Goal: Transaction & Acquisition: Purchase product/service

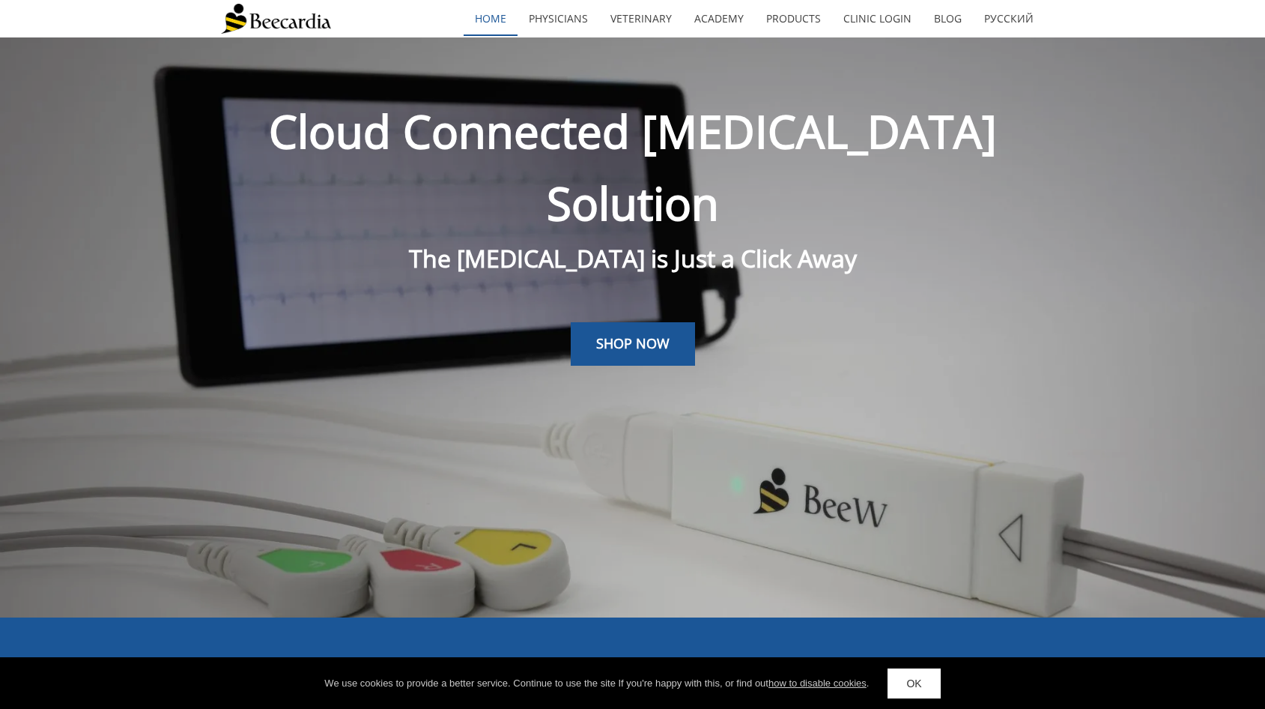
click at [518, 16] on link "home" at bounding box center [491, 18] width 54 height 34
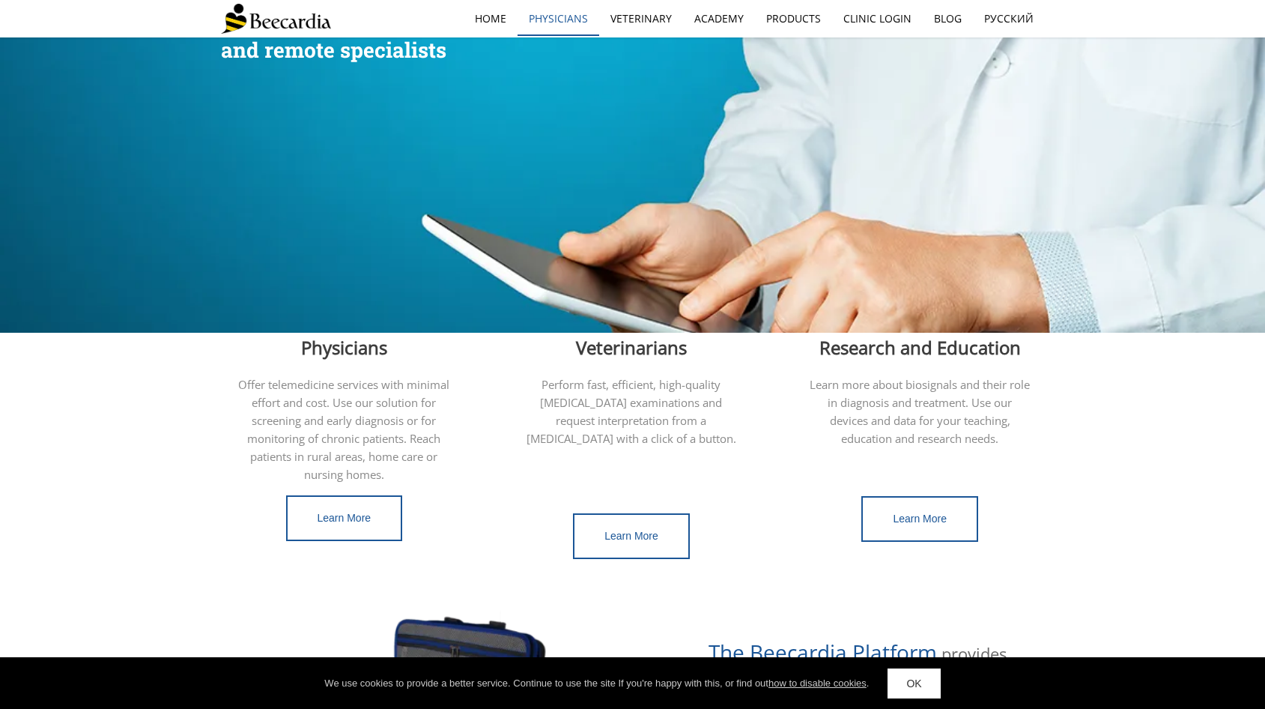
scroll to position [178, 0]
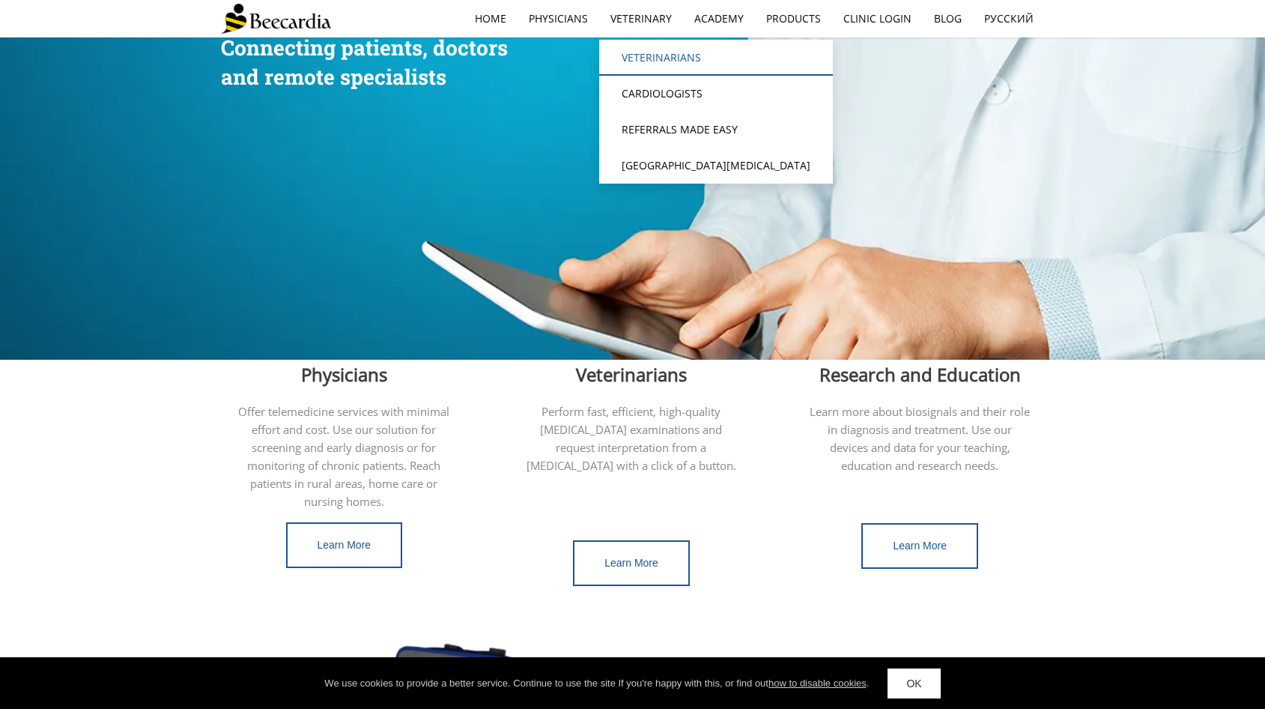
click at [668, 56] on link "Veterinarians" at bounding box center [716, 58] width 234 height 36
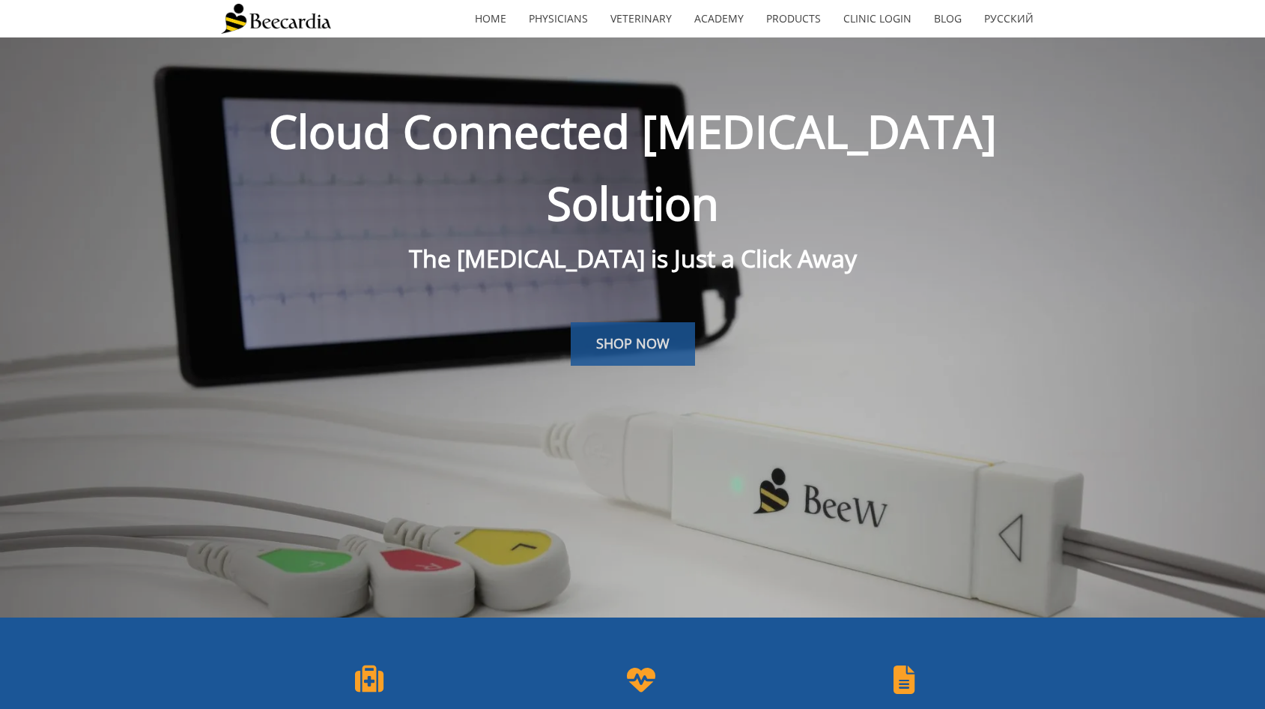
click at [654, 334] on span "SHOP NOW" at bounding box center [632, 343] width 73 height 18
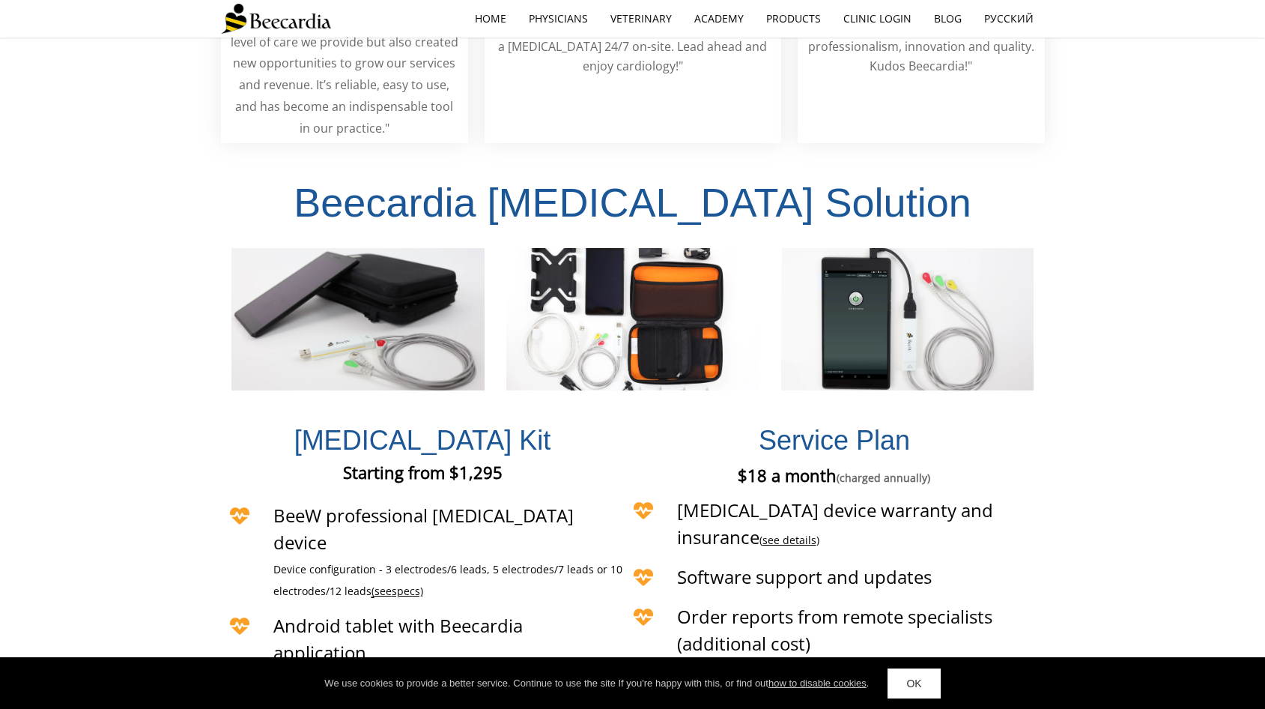
scroll to position [3253, 0]
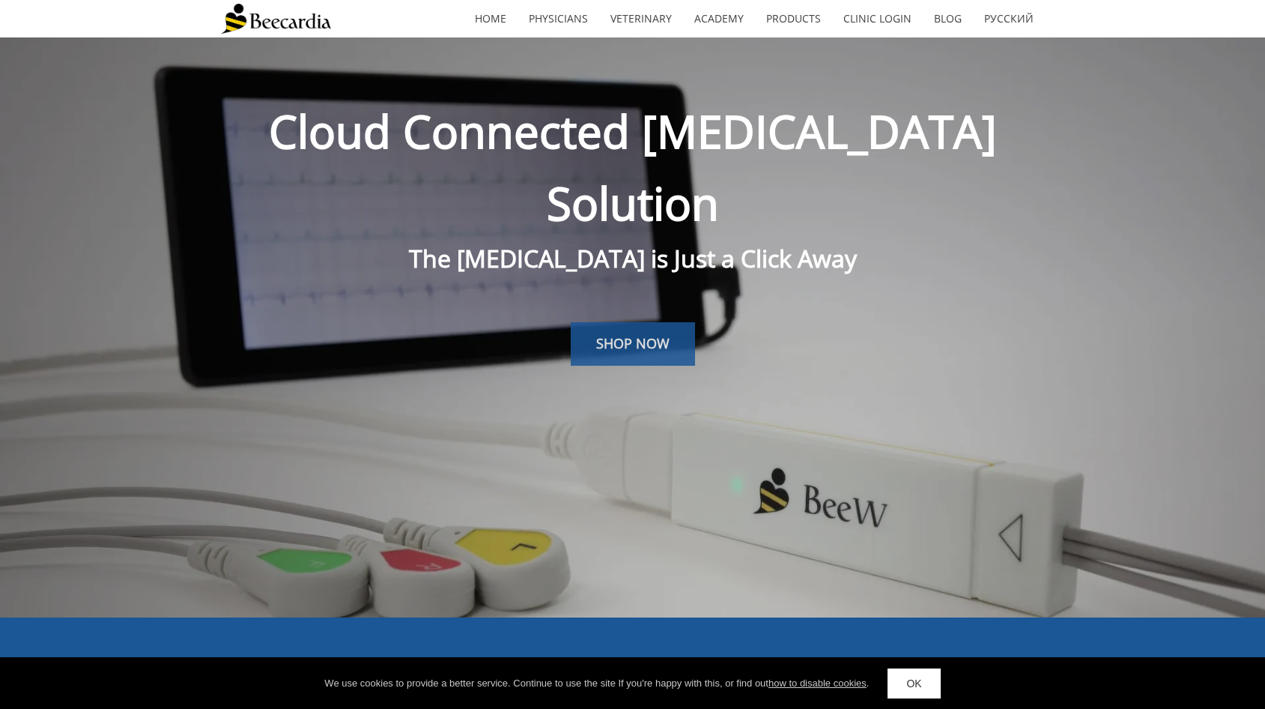
click at [629, 334] on span "SHOP NOW" at bounding box center [632, 343] width 73 height 18
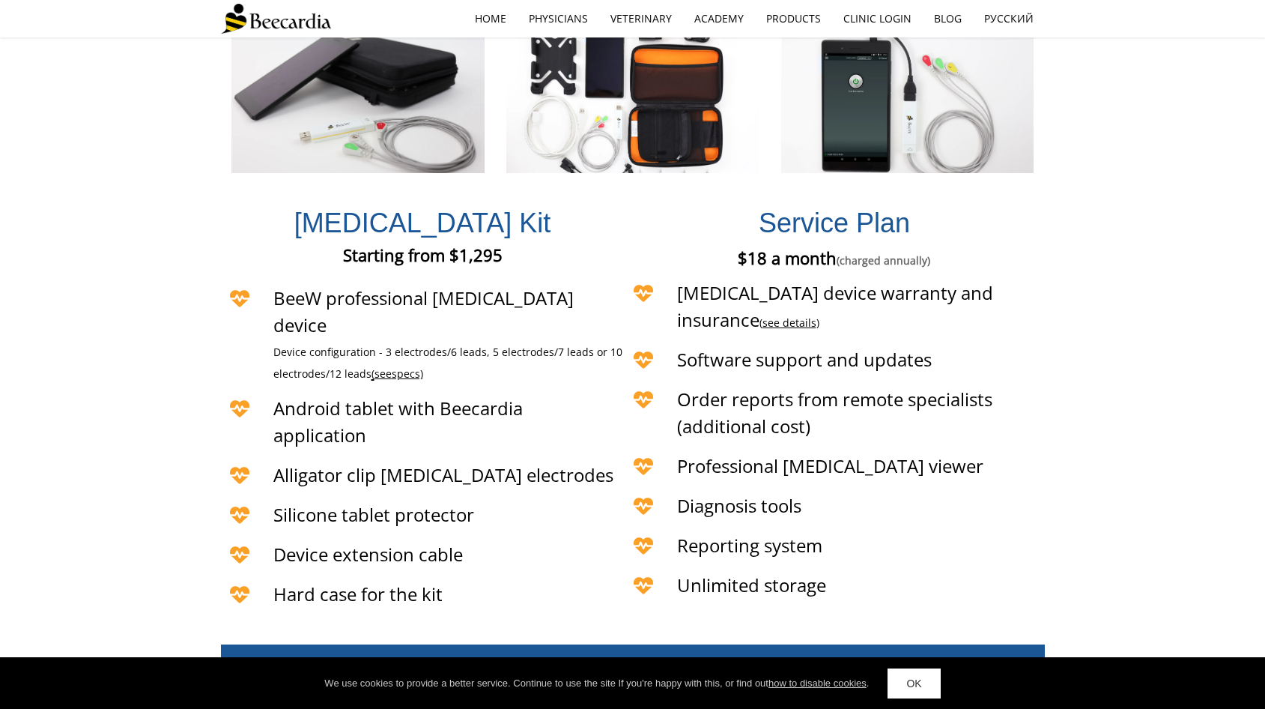
scroll to position [3478, 0]
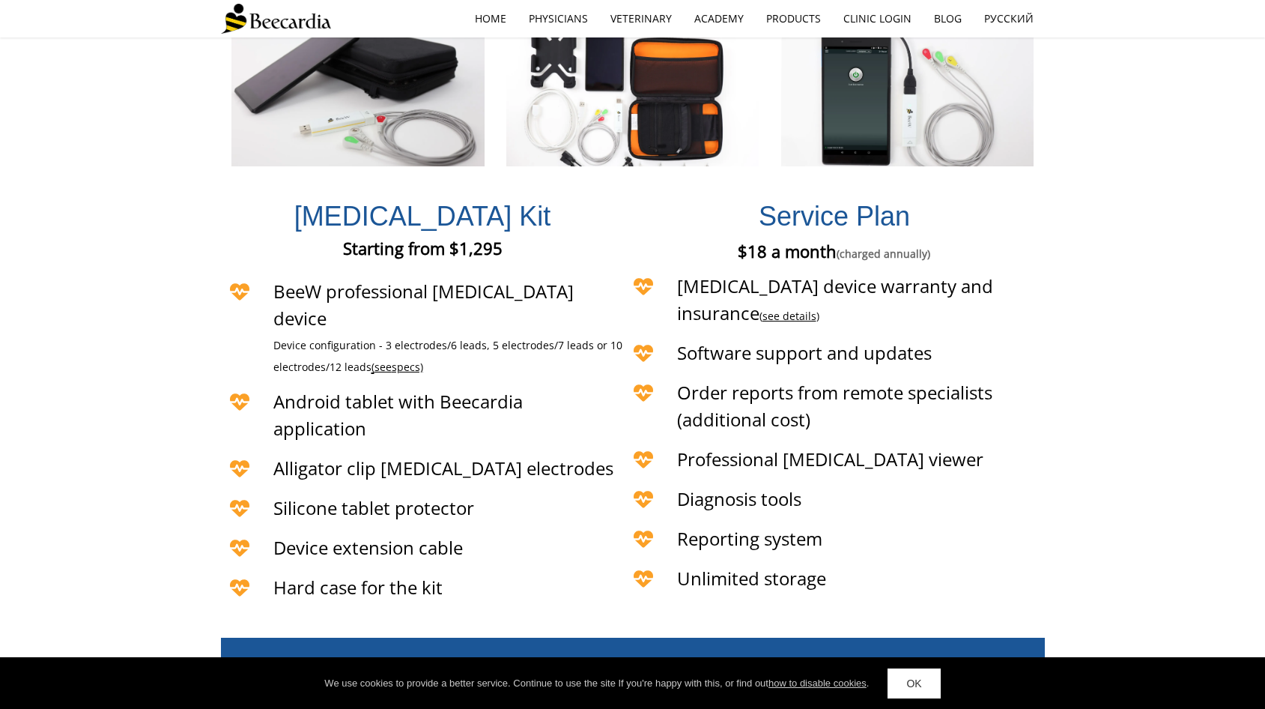
click at [816, 309] on link "see details" at bounding box center [789, 316] width 54 height 14
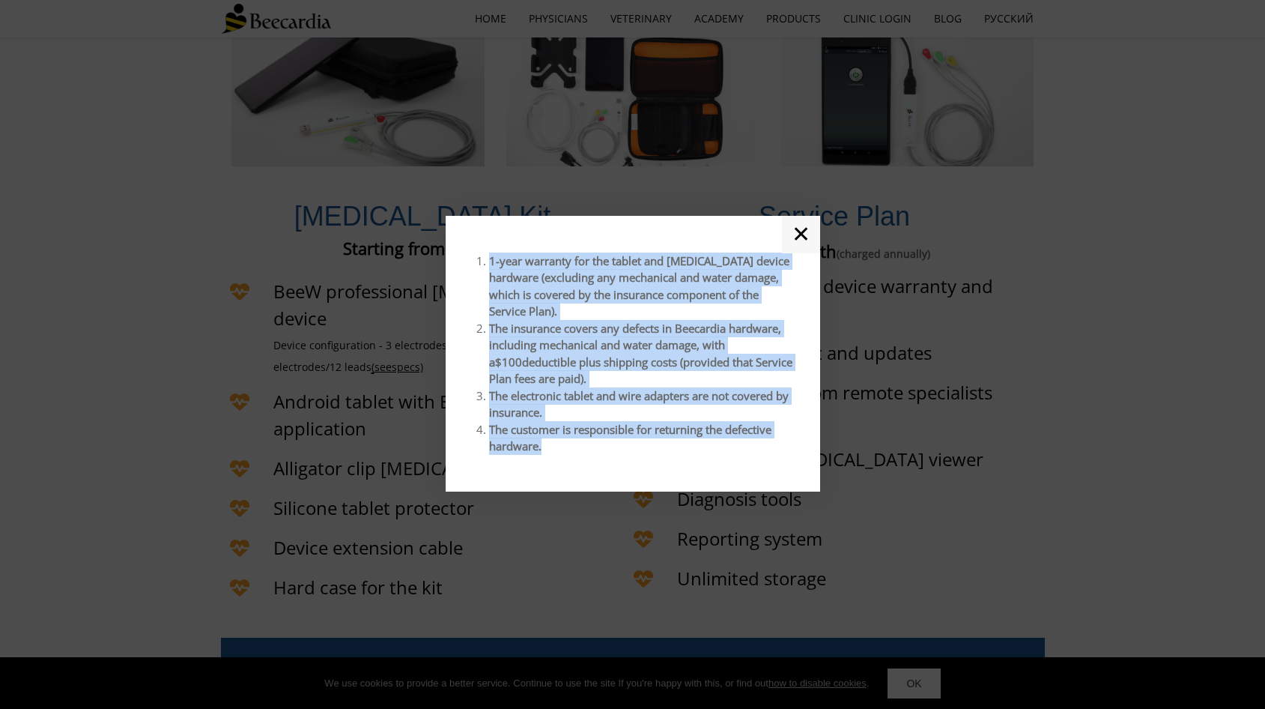
drag, startPoint x: 546, startPoint y: 439, endPoint x: 464, endPoint y: 264, distance: 192.7
click at [464, 264] on div "1-year warranty for the tablet and [MEDICAL_DATA] device hardware (excluding an…" at bounding box center [633, 354] width 374 height 276
copy ol "1-year warranty for the tablet and [MEDICAL_DATA] device hardware (excluding an…"
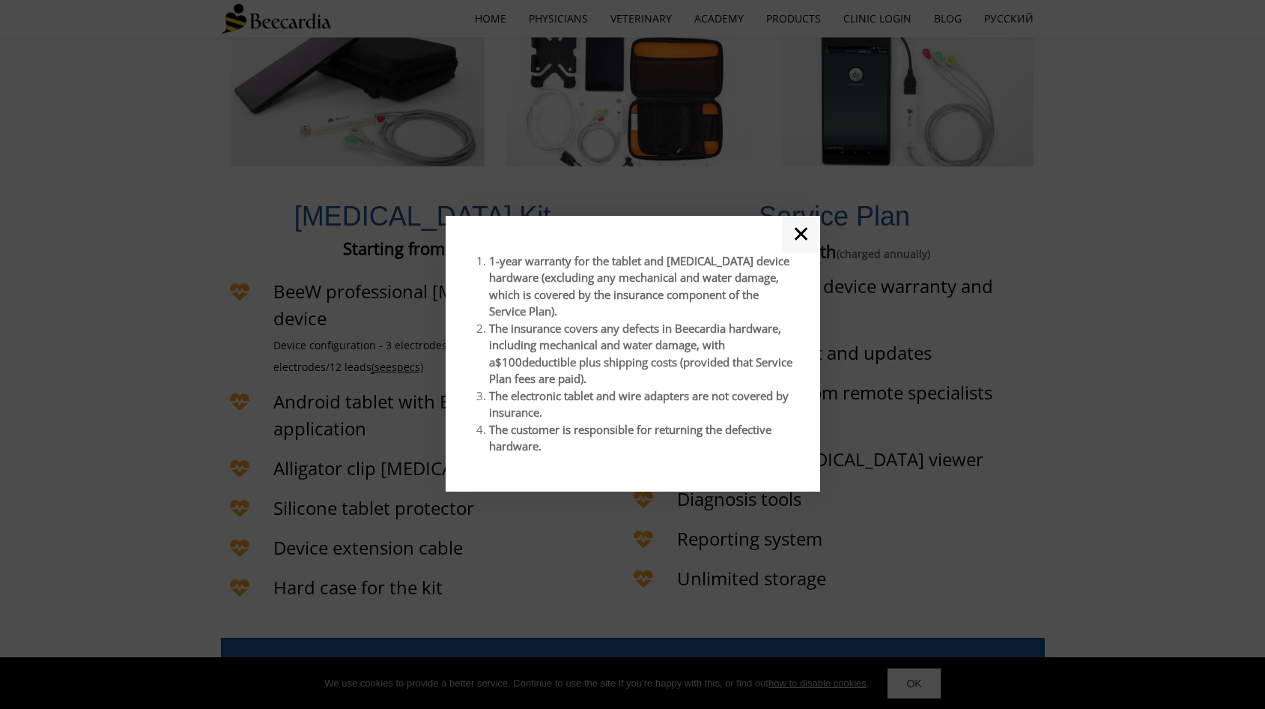
click at [803, 240] on link "✕" at bounding box center [801, 234] width 38 height 37
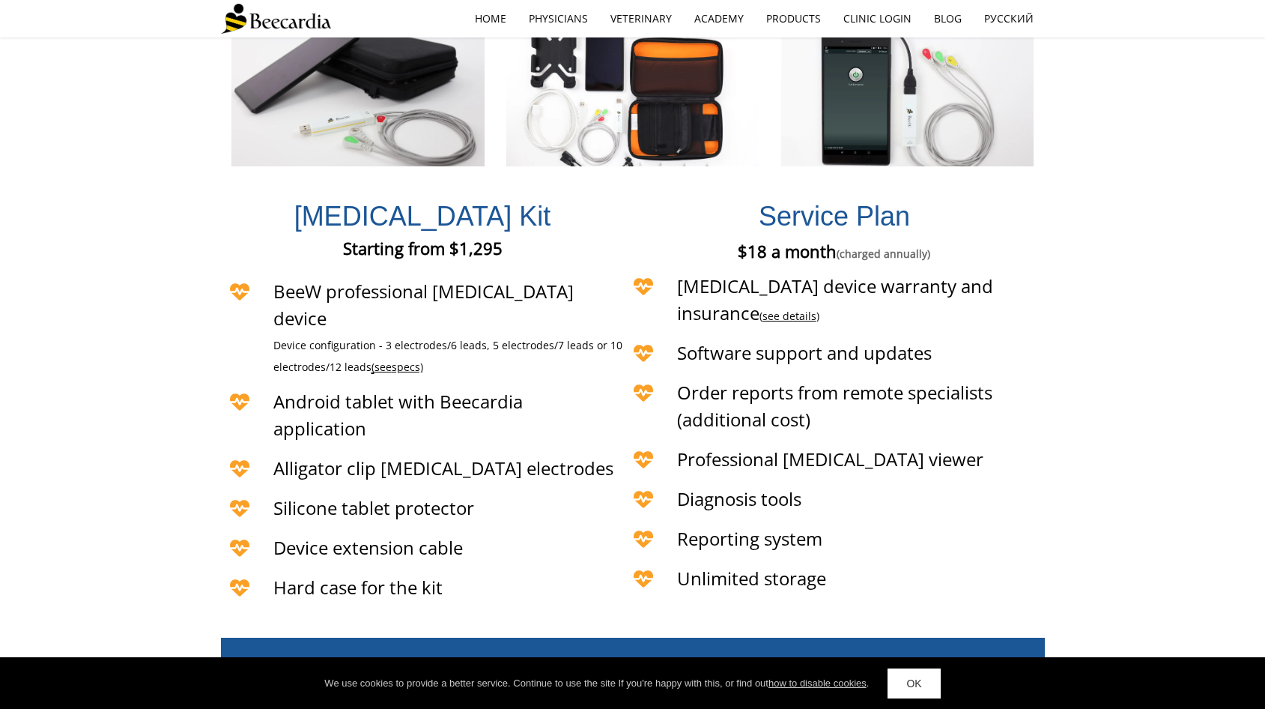
click at [166, 192] on div "[MEDICAL_DATA] Kit Starting from $1,295 Starting from €1,295 Starting from £1,2…" at bounding box center [632, 400] width 1265 height 452
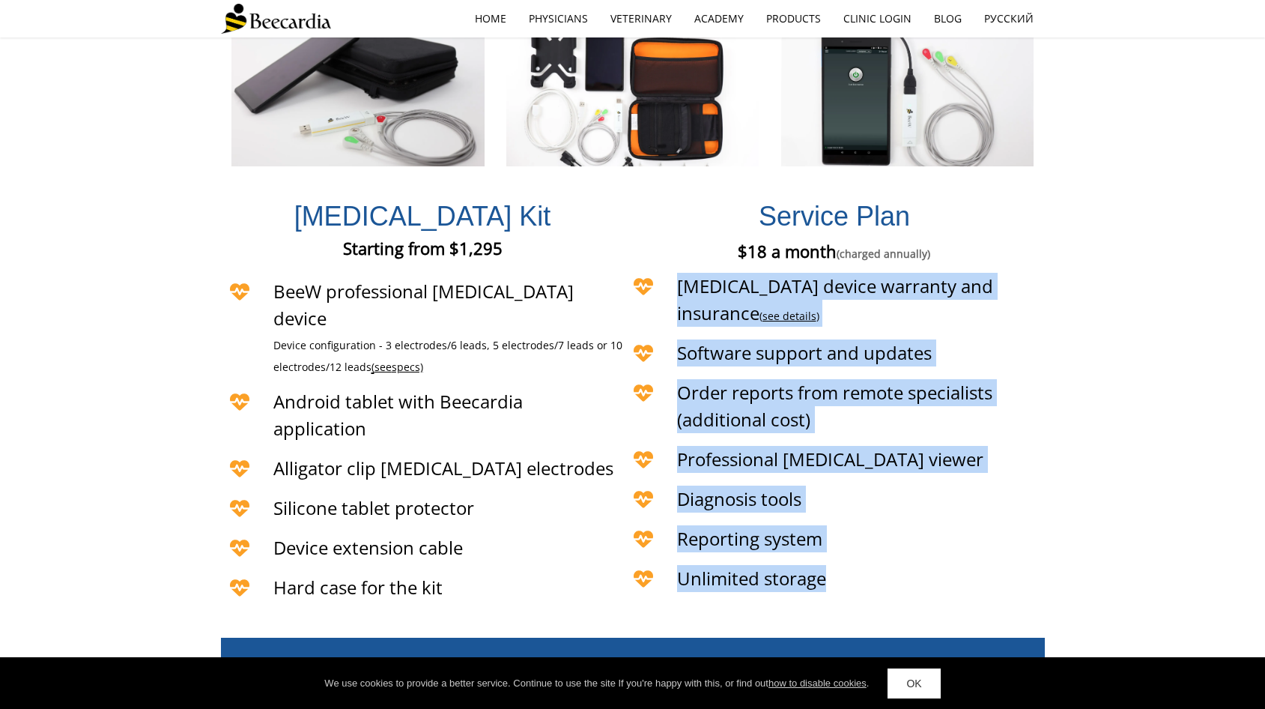
drag, startPoint x: 682, startPoint y: 100, endPoint x: 852, endPoint y: 370, distance: 319.1
click at [852, 370] on div "Service Plan $18 a month (charged annually) €18 a month (charged annually) £18 …" at bounding box center [835, 396] width 420 height 445
copy div "[MEDICAL_DATA] device warranty and insurance ( see details ) [MEDICAL_DATA] dev…"
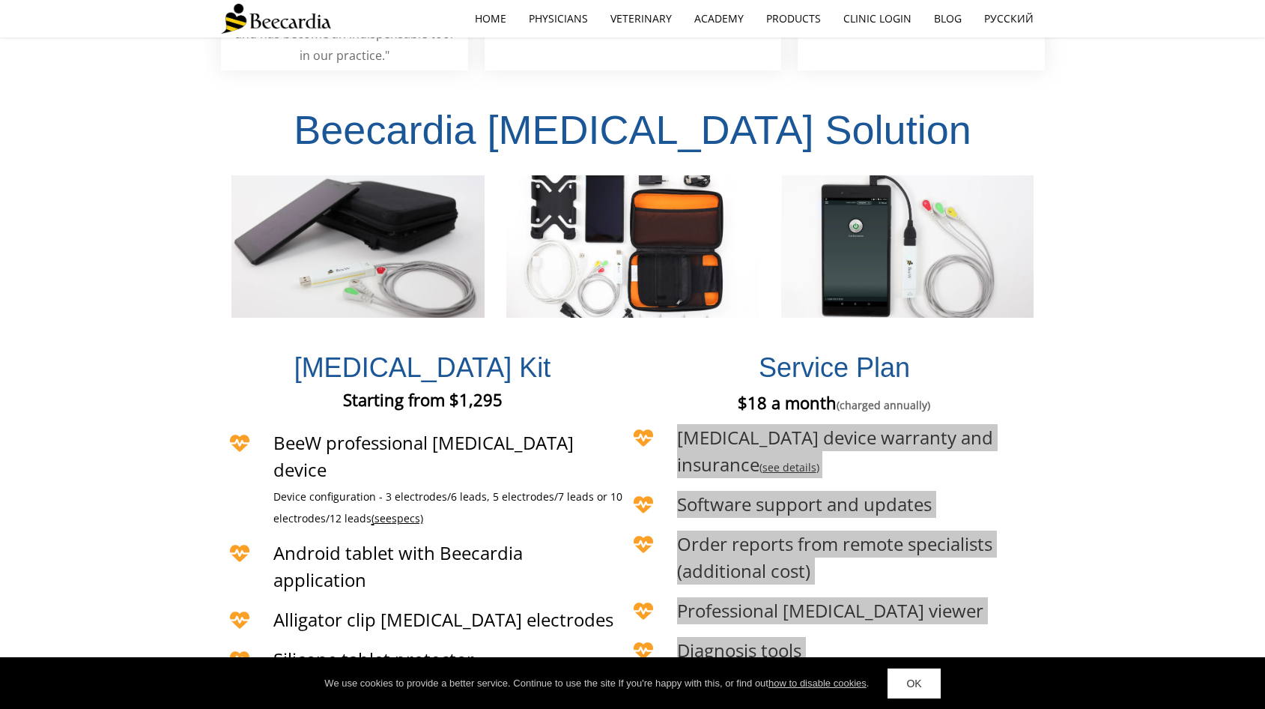
scroll to position [3253, 0]
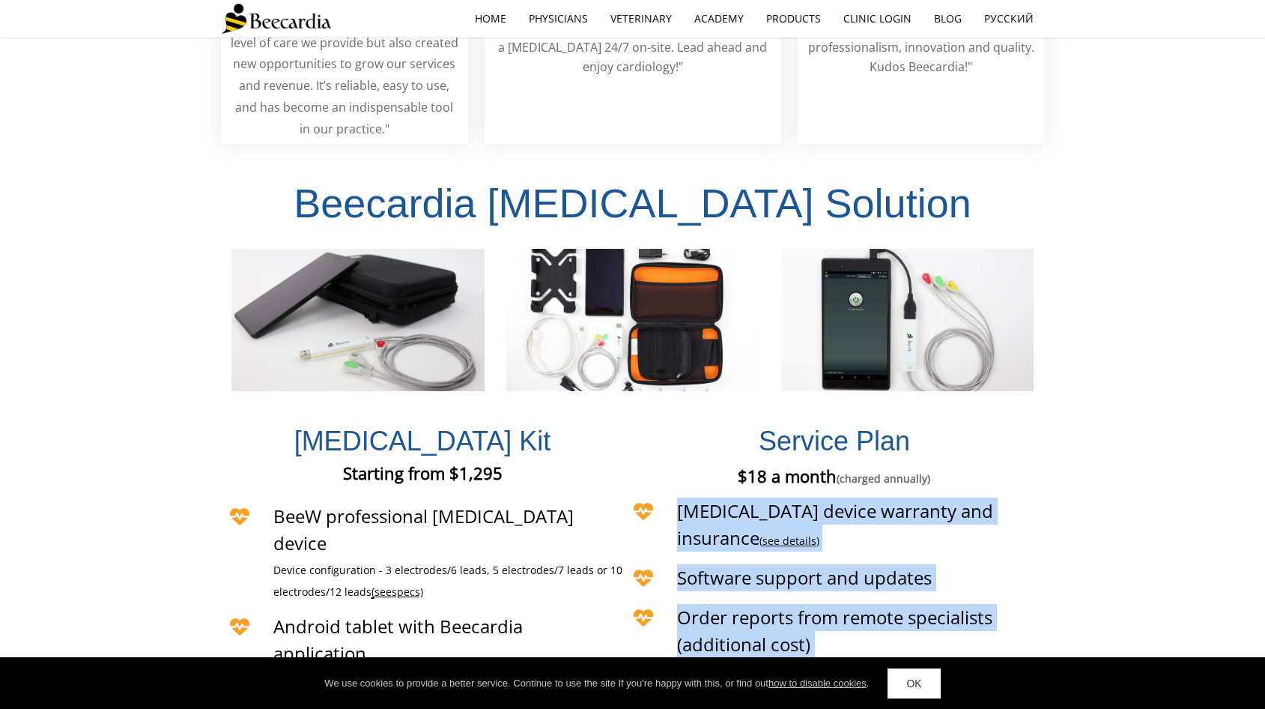
click at [142, 216] on div "Beecardia [MEDICAL_DATA] Solution" at bounding box center [632, 271] width 1265 height 255
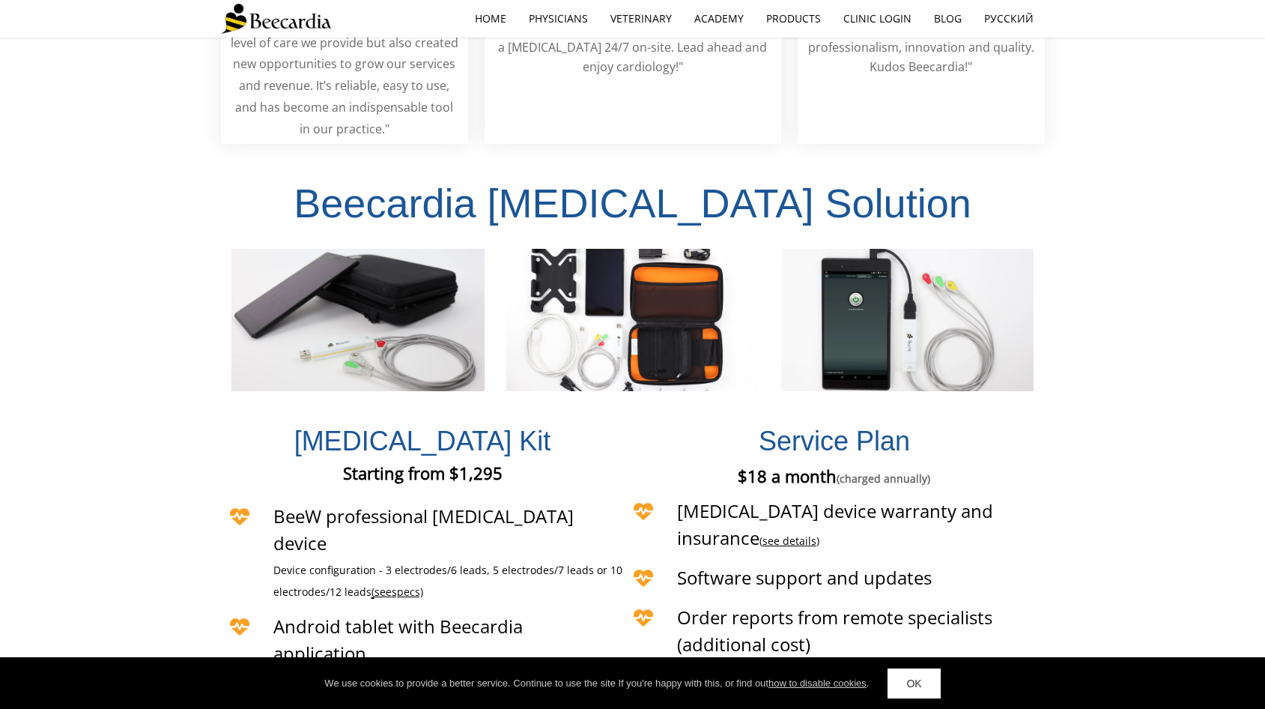
drag, startPoint x: 117, startPoint y: 228, endPoint x: 347, endPoint y: 178, distance: 235.3
click at [117, 398] on div "[MEDICAL_DATA] Kit Starting from $1,295 Starting from €1,295 Starting from £1,2…" at bounding box center [632, 624] width 1265 height 452
